Goal: Navigation & Orientation: Find specific page/section

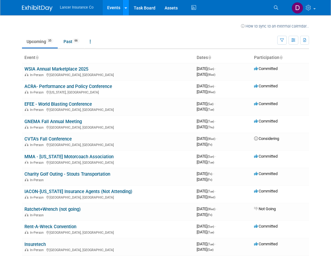
click at [126, 9] on icon at bounding box center [126, 8] width 2 height 4
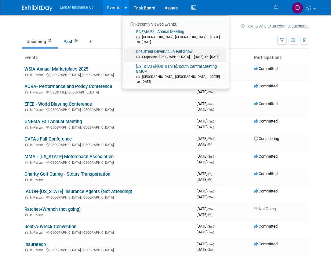
click at [148, 49] on link "Chauffeur Driven/ NLA Fall Show [GEOGRAPHIC_DATA], [GEOGRAPHIC_DATA] [DATE] to …" at bounding box center [175, 54] width 102 height 15
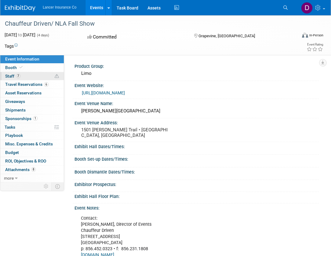
click at [9, 74] on span "Staff 7" at bounding box center [12, 76] width 15 height 5
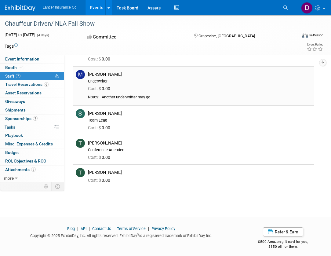
scroll to position [116, 0]
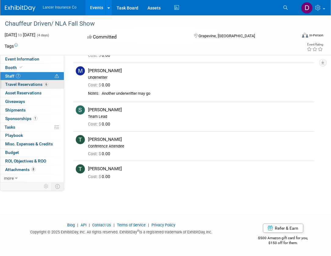
click at [10, 87] on link "6 Travel Reservations 6" at bounding box center [31, 84] width 63 height 8
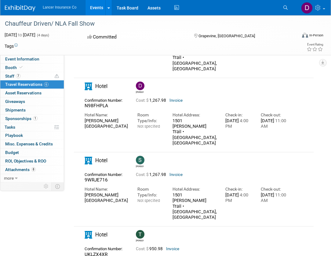
scroll to position [122, 0]
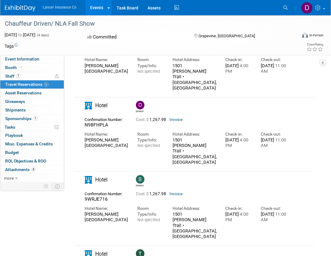
scroll to position [66, 0]
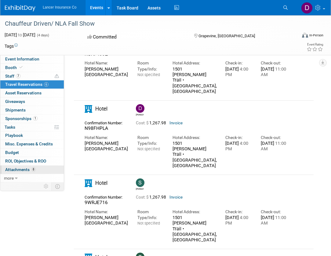
click at [21, 170] on span "Attachments 8" at bounding box center [20, 169] width 31 height 5
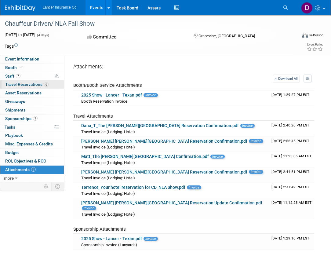
click at [11, 81] on link "6 Travel Reservations 6" at bounding box center [31, 84] width 63 height 8
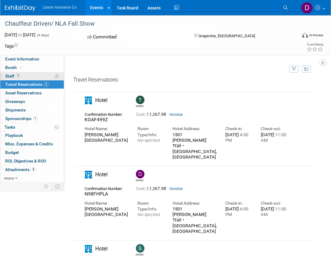
click at [9, 74] on span "Staff 7" at bounding box center [12, 76] width 15 height 5
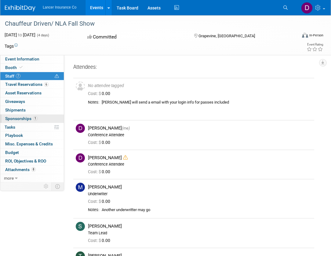
click at [19, 119] on span "Sponsorships 1" at bounding box center [21, 118] width 32 height 5
